Goal: Transaction & Acquisition: Purchase product/service

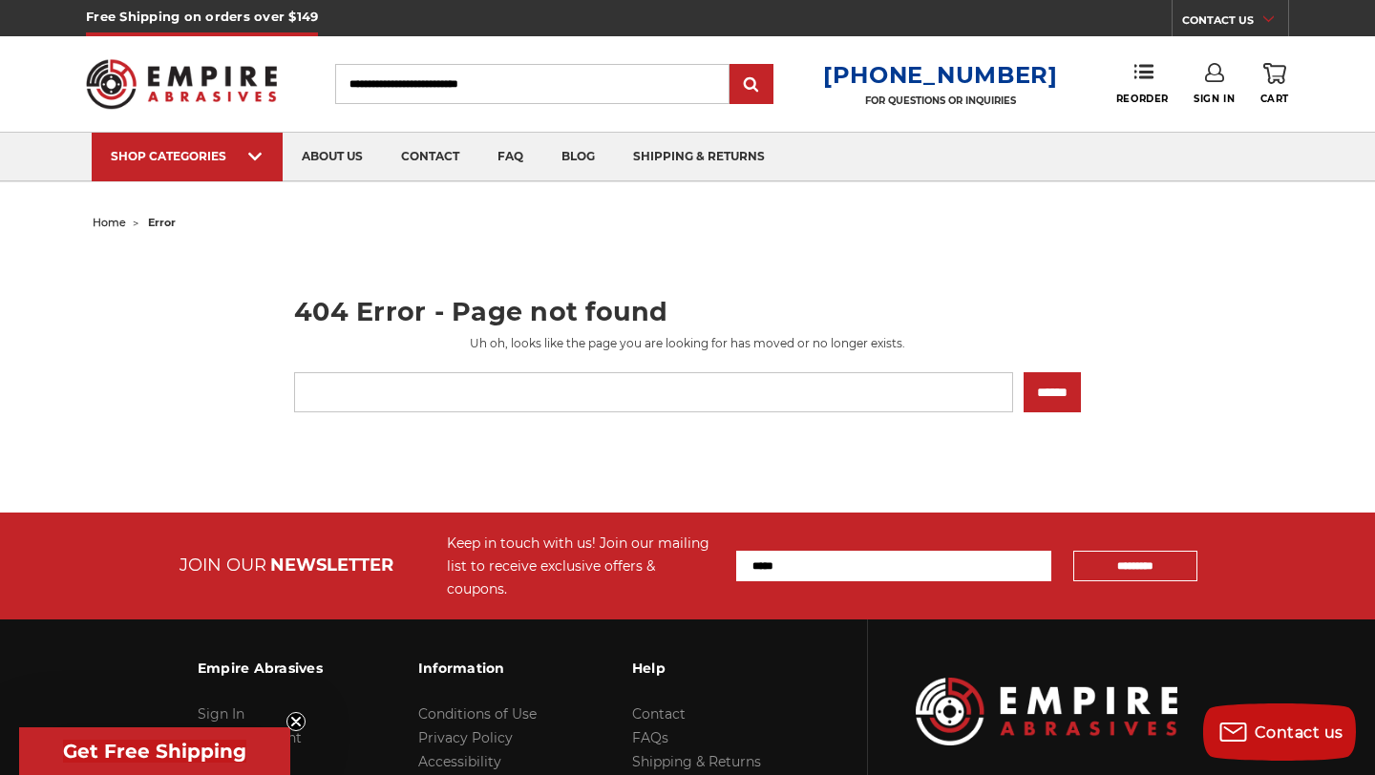
click at [463, 90] on input "Search" at bounding box center [532, 84] width 394 height 40
click at [503, 93] on input "Search" at bounding box center [532, 84] width 394 height 40
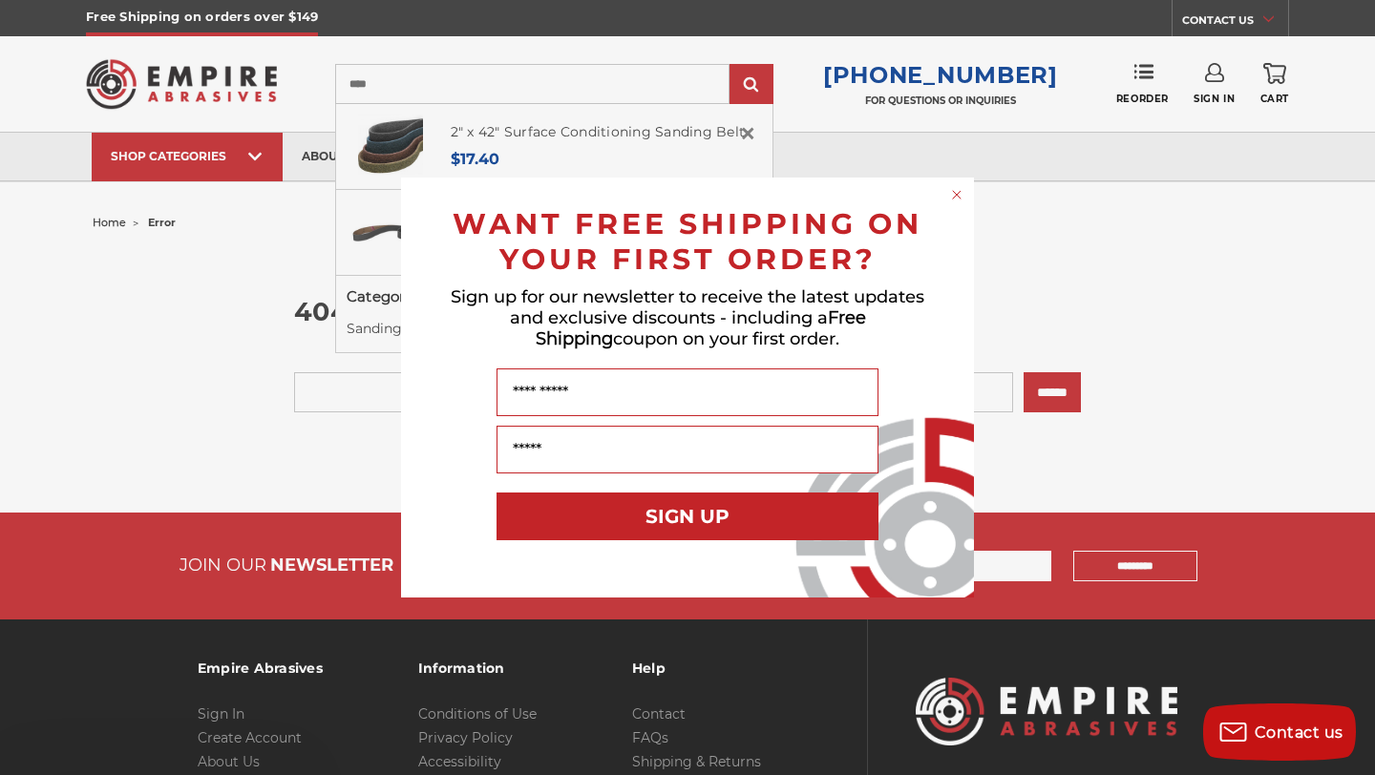
type input "****"
click at [732, 66] on input "submit" at bounding box center [751, 85] width 38 height 38
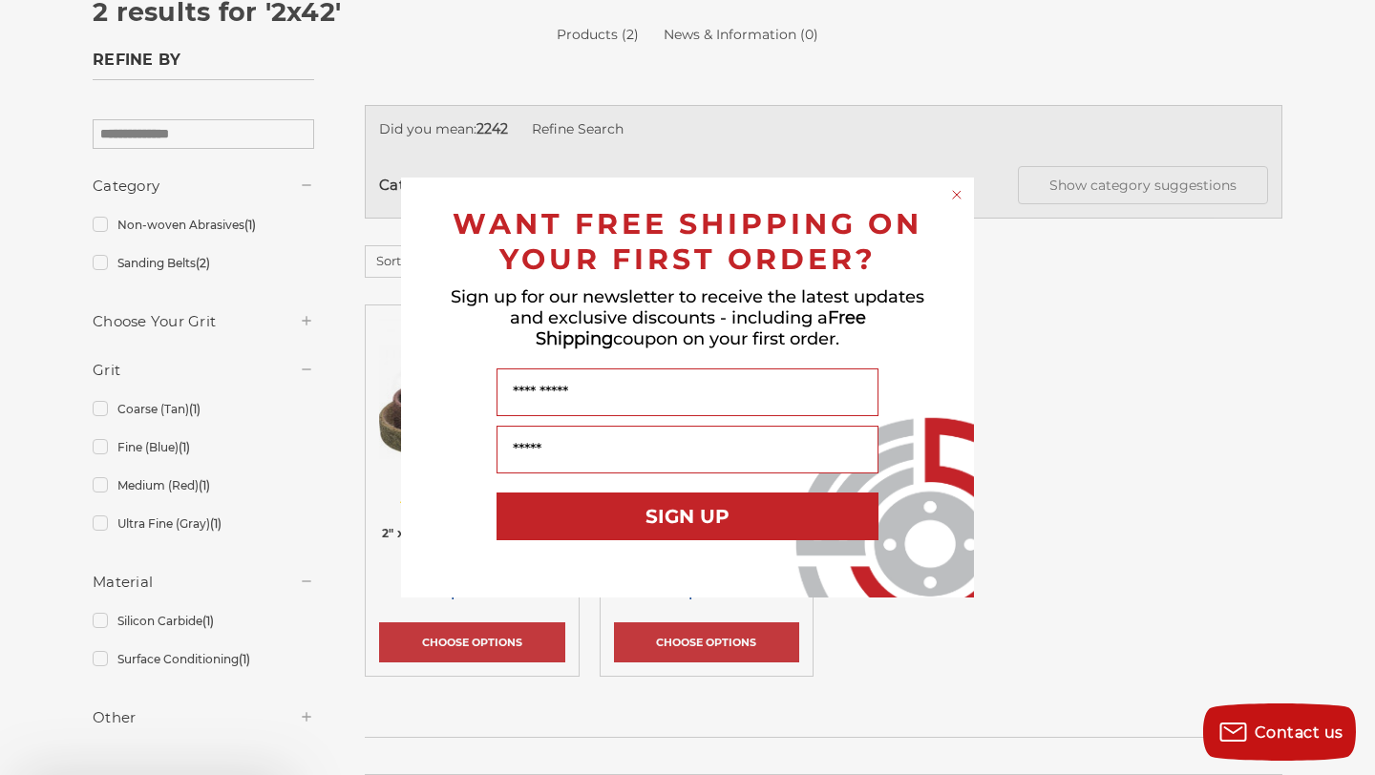
scroll to position [266, 0]
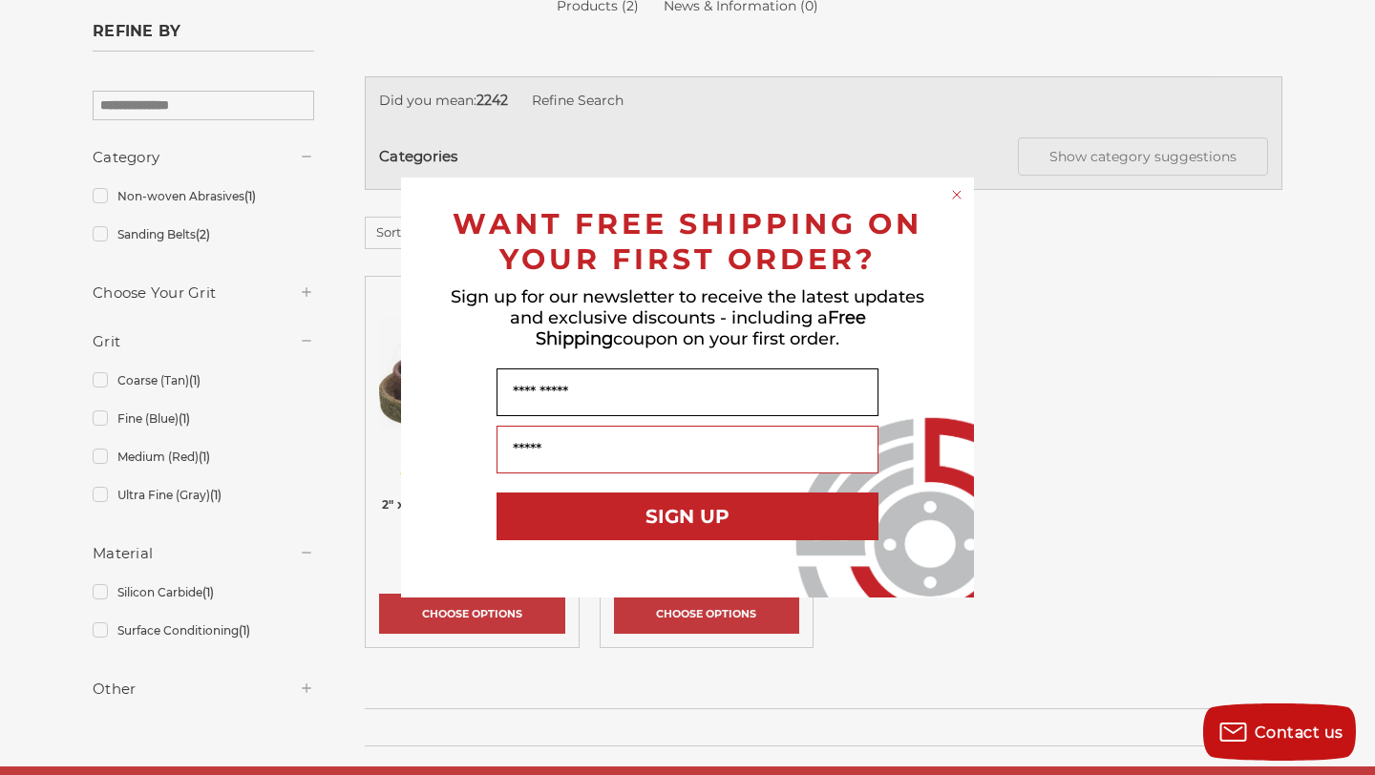
click at [644, 388] on input "Name" at bounding box center [688, 393] width 382 height 48
click at [607, 401] on input "Name" at bounding box center [688, 393] width 382 height 48
click at [961, 192] on circle "Close dialog" at bounding box center [957, 195] width 18 height 18
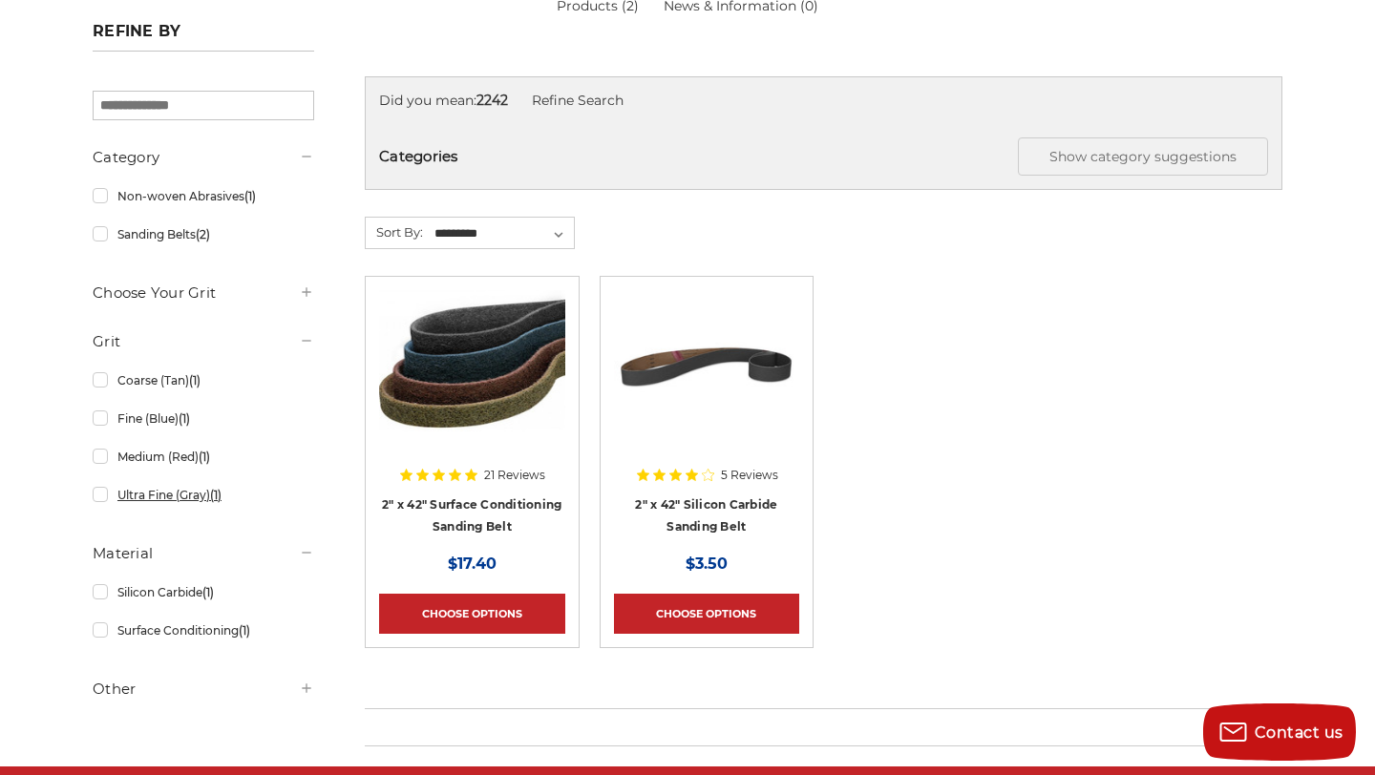
click at [100, 497] on link "Ultra Fine (Gray) (1)" at bounding box center [204, 494] width 222 height 33
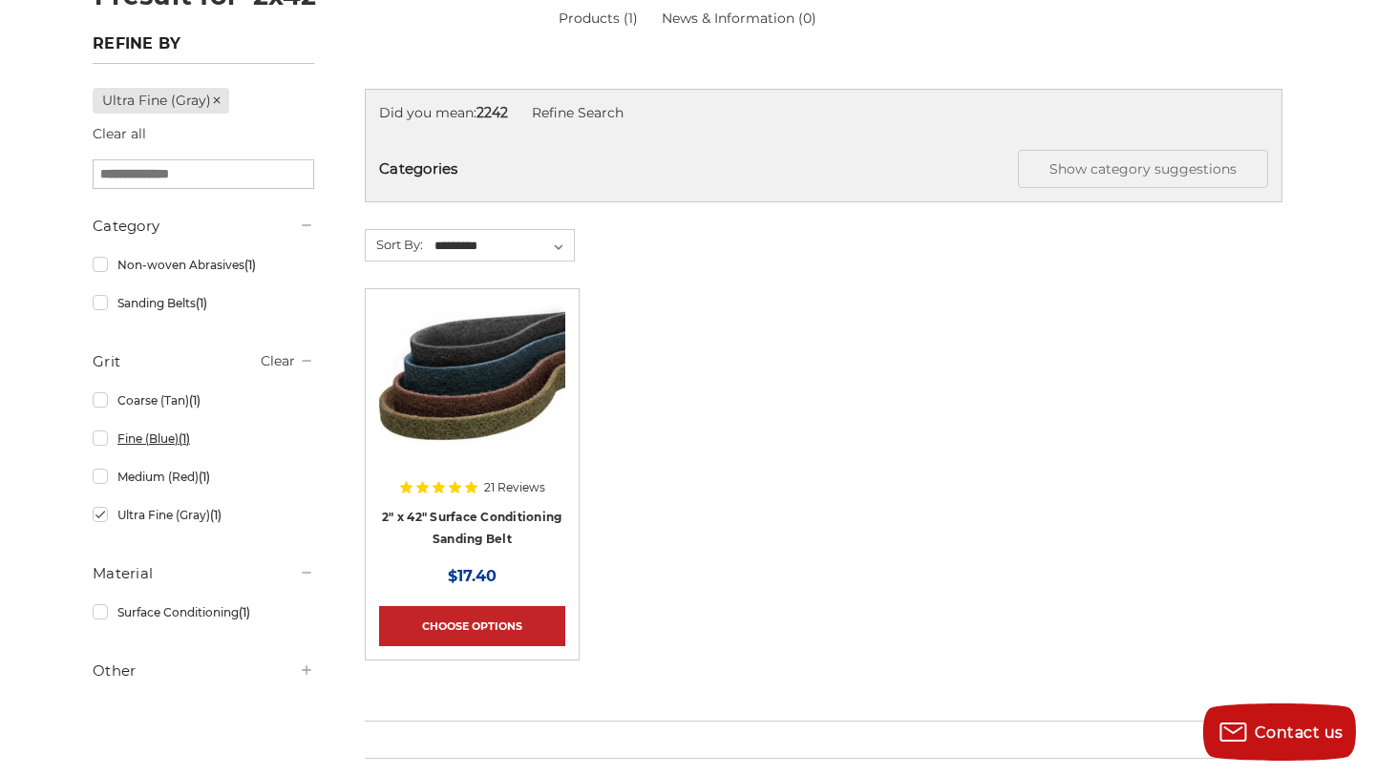
scroll to position [253, 0]
click at [477, 395] on img at bounding box center [471, 380] width 185 height 153
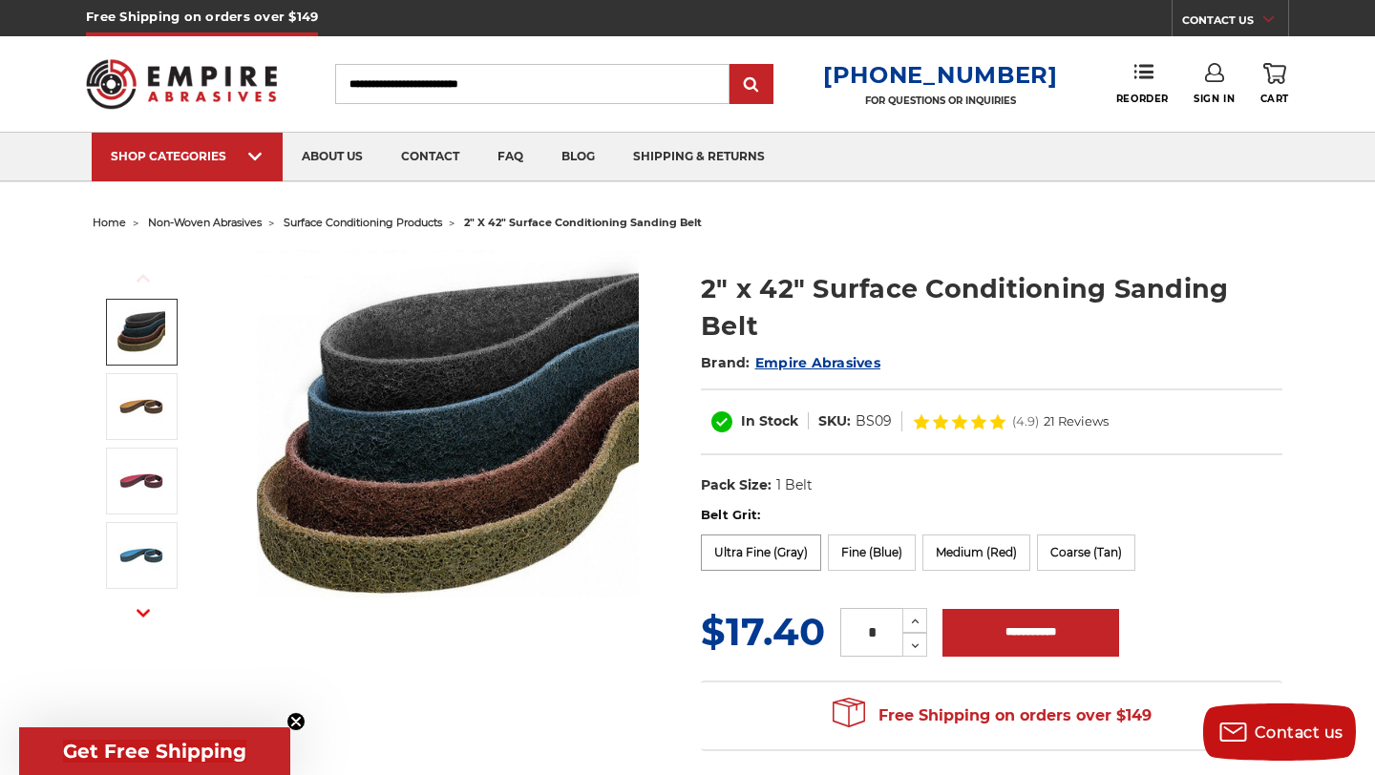
click at [724, 550] on label "Ultra Fine (Gray)" at bounding box center [761, 553] width 120 height 36
